Goal: Task Accomplishment & Management: Complete application form

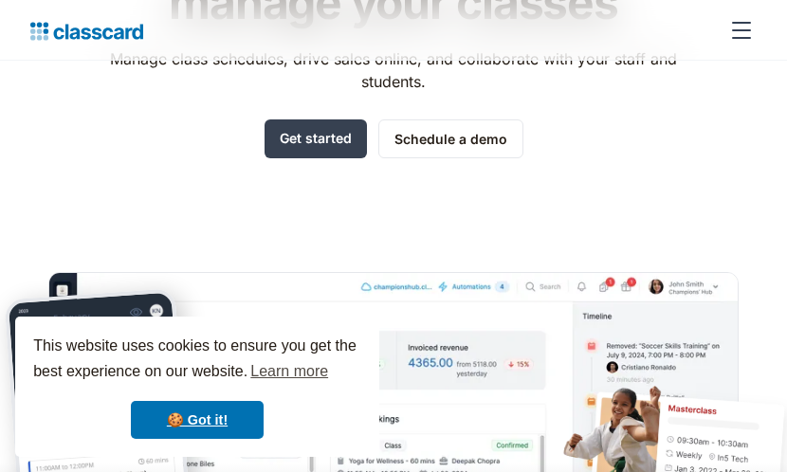
scroll to position [284, 0]
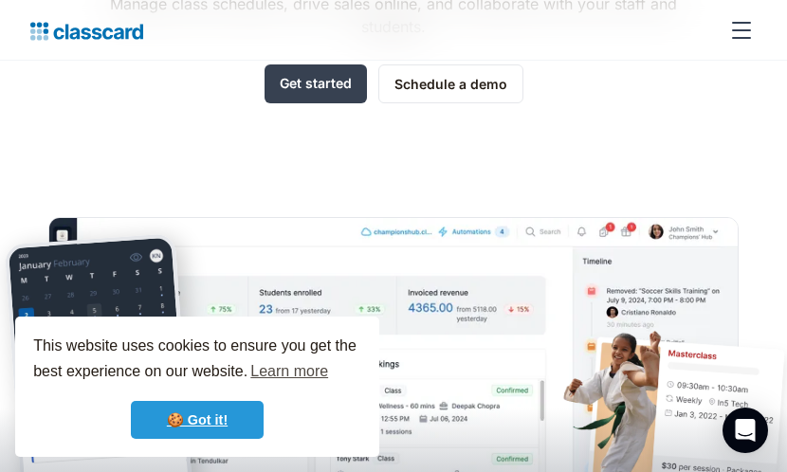
click at [204, 406] on link "🍪 Got it!" at bounding box center [197, 420] width 133 height 38
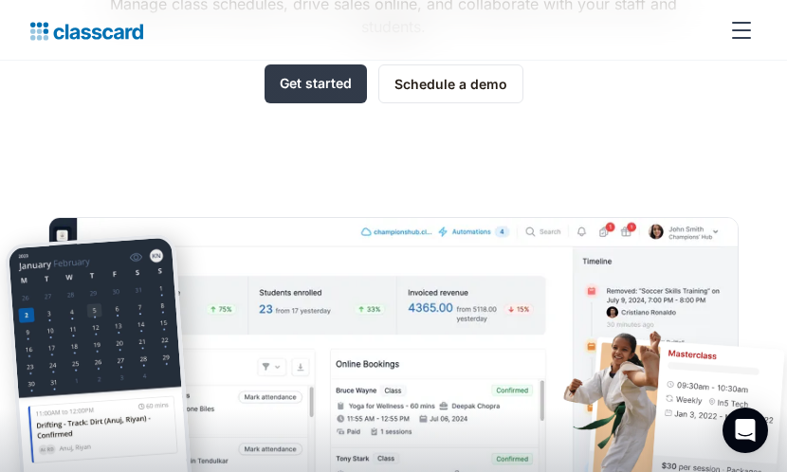
click at [324, 94] on link "Get started" at bounding box center [316, 83] width 102 height 39
click at [747, 32] on div "menu" at bounding box center [742, 31] width 46 height 46
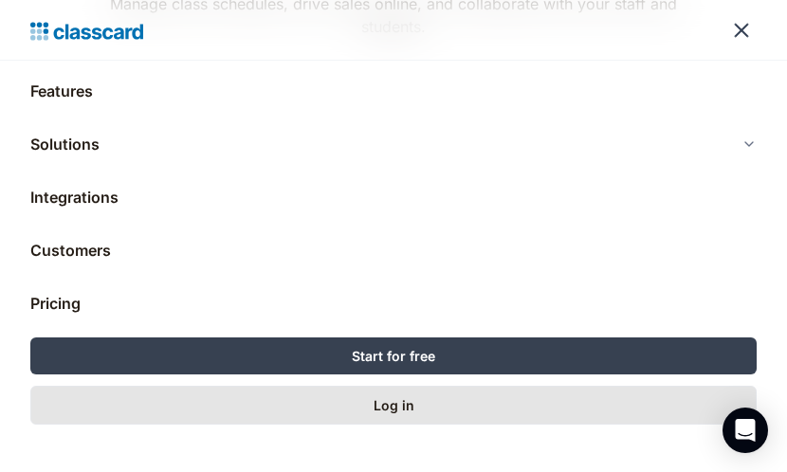
click at [405, 412] on div "Log in" at bounding box center [394, 405] width 41 height 20
